Goal: Task Accomplishment & Management: Manage account settings

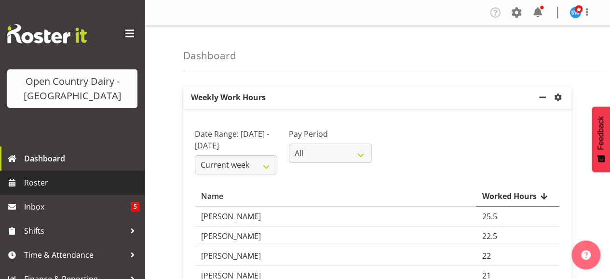
click at [28, 181] on span "Roster" at bounding box center [82, 183] width 116 height 14
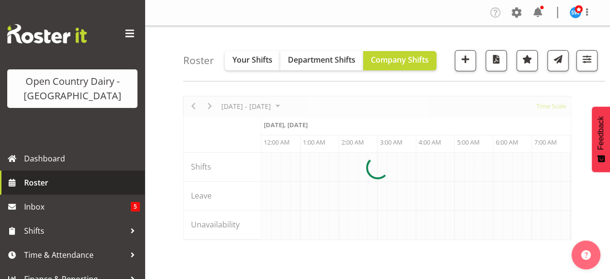
scroll to position [0, 926]
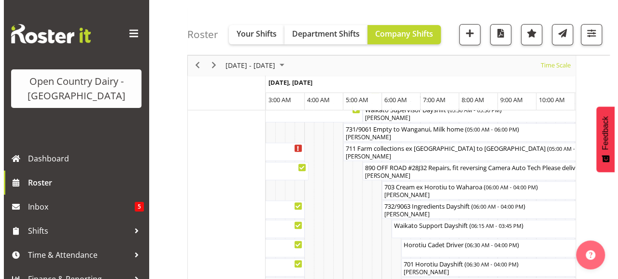
scroll to position [83, 0]
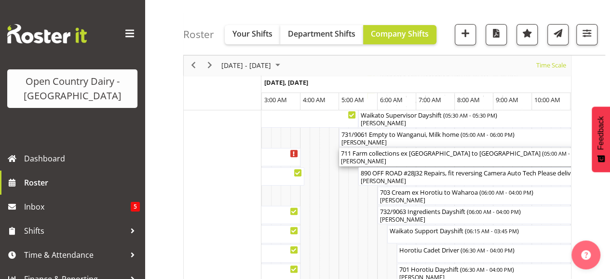
click at [411, 155] on div "711 Farm collections ex [GEOGRAPHIC_DATA] to [GEOGRAPHIC_DATA] ( 05:00 AM - 04:…" at bounding box center [551, 153] width 421 height 10
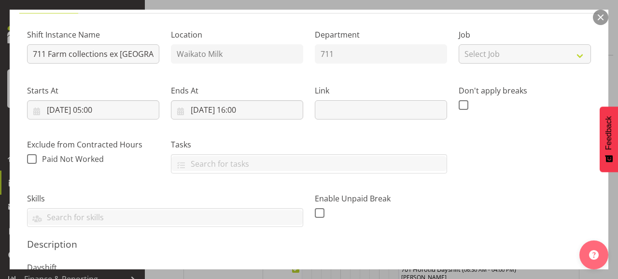
scroll to position [90, 0]
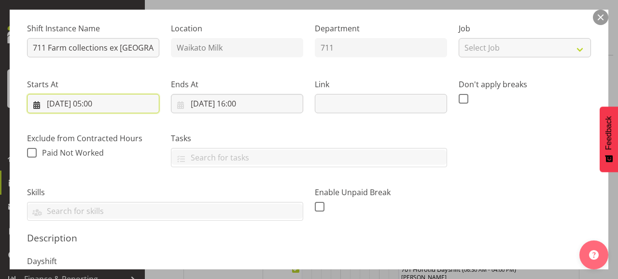
click at [102, 99] on input "[DATE] 05:00" at bounding box center [93, 103] width 132 height 19
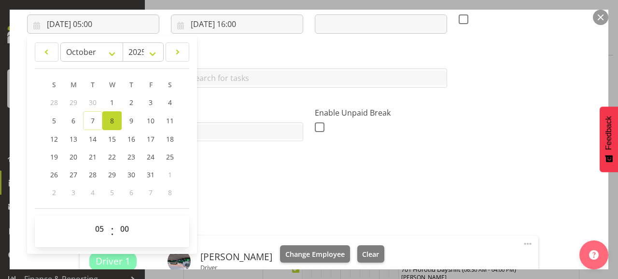
scroll to position [173, 0]
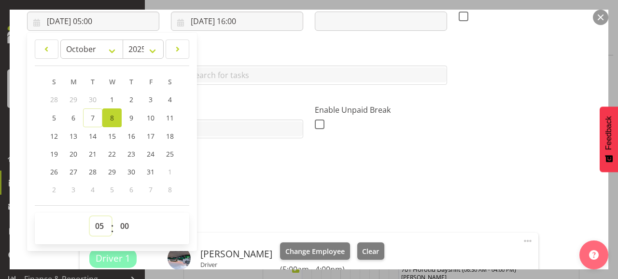
click at [103, 223] on select "00 01 02 03 04 05 06 07 08 09 10 11 12 13 14 15 16 17 18 19 20 21 22 23" at bounding box center [101, 226] width 22 height 19
select select "6"
click at [90, 217] on select "00 01 02 03 04 05 06 07 08 09 10 11 12 13 14 15 16 17 18 19 20 21 22 23" at bounding box center [101, 226] width 22 height 19
type input "[DATE] 06:00"
click at [125, 226] on select "00 01 02 03 04 05 06 07 08 09 10 11 12 13 14 15 16 17 18 19 20 21 22 23 24 25 2…" at bounding box center [126, 226] width 22 height 19
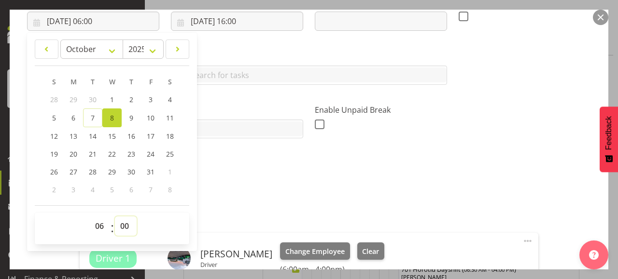
select select "30"
click at [115, 217] on select "00 01 02 03 04 05 06 07 08 09 10 11 12 13 14 15 16 17 18 19 20 21 22 23 24 25 2…" at bounding box center [126, 226] width 22 height 19
type input "[DATE] 06:30"
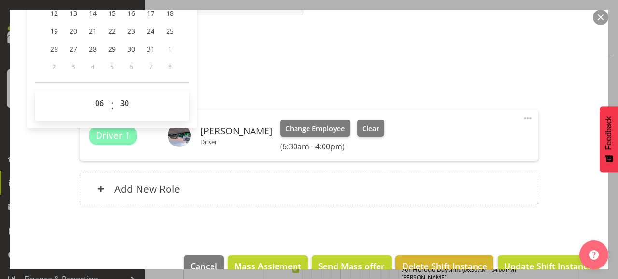
scroll to position [316, 0]
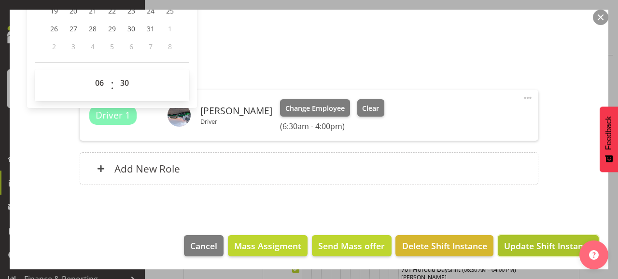
click at [539, 240] on span "Update Shift Instance" at bounding box center [548, 246] width 88 height 13
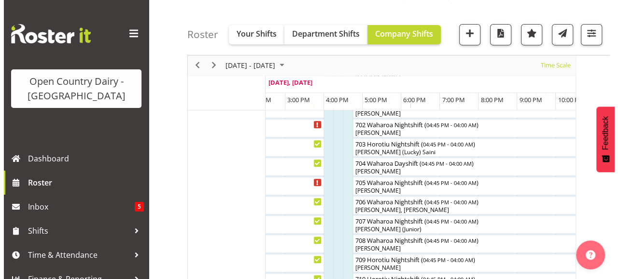
scroll to position [203, 0]
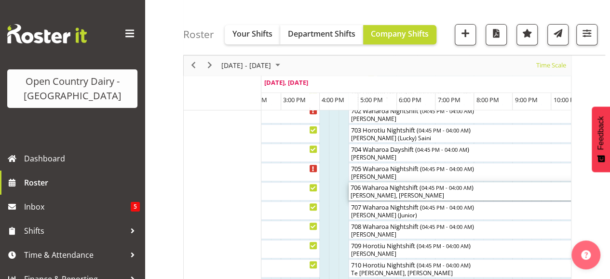
click at [400, 192] on div "[PERSON_NAME], [PERSON_NAME]" at bounding box center [566, 196] width 430 height 9
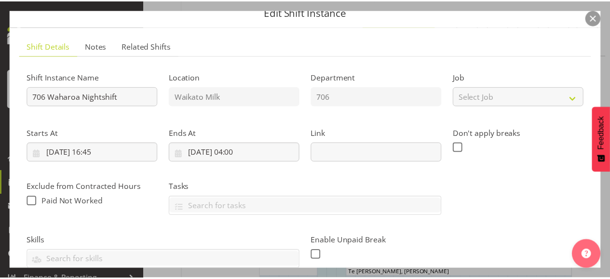
scroll to position [0, 0]
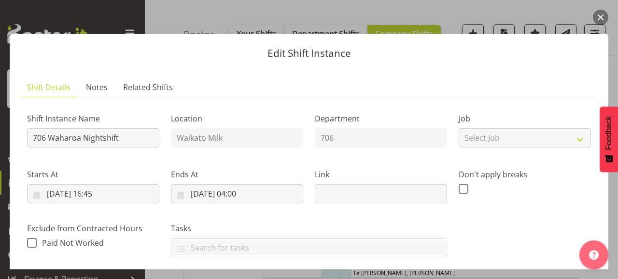
click at [600, 15] on button "button" at bounding box center [600, 17] width 15 height 15
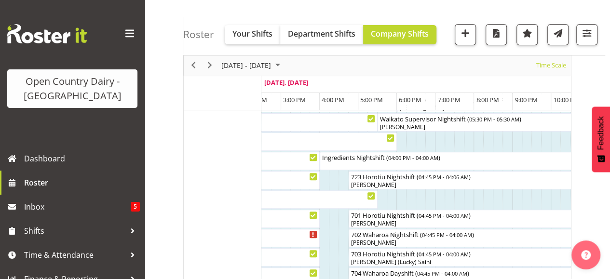
scroll to position [40, 0]
